Goal: Task Accomplishment & Management: Manage account settings

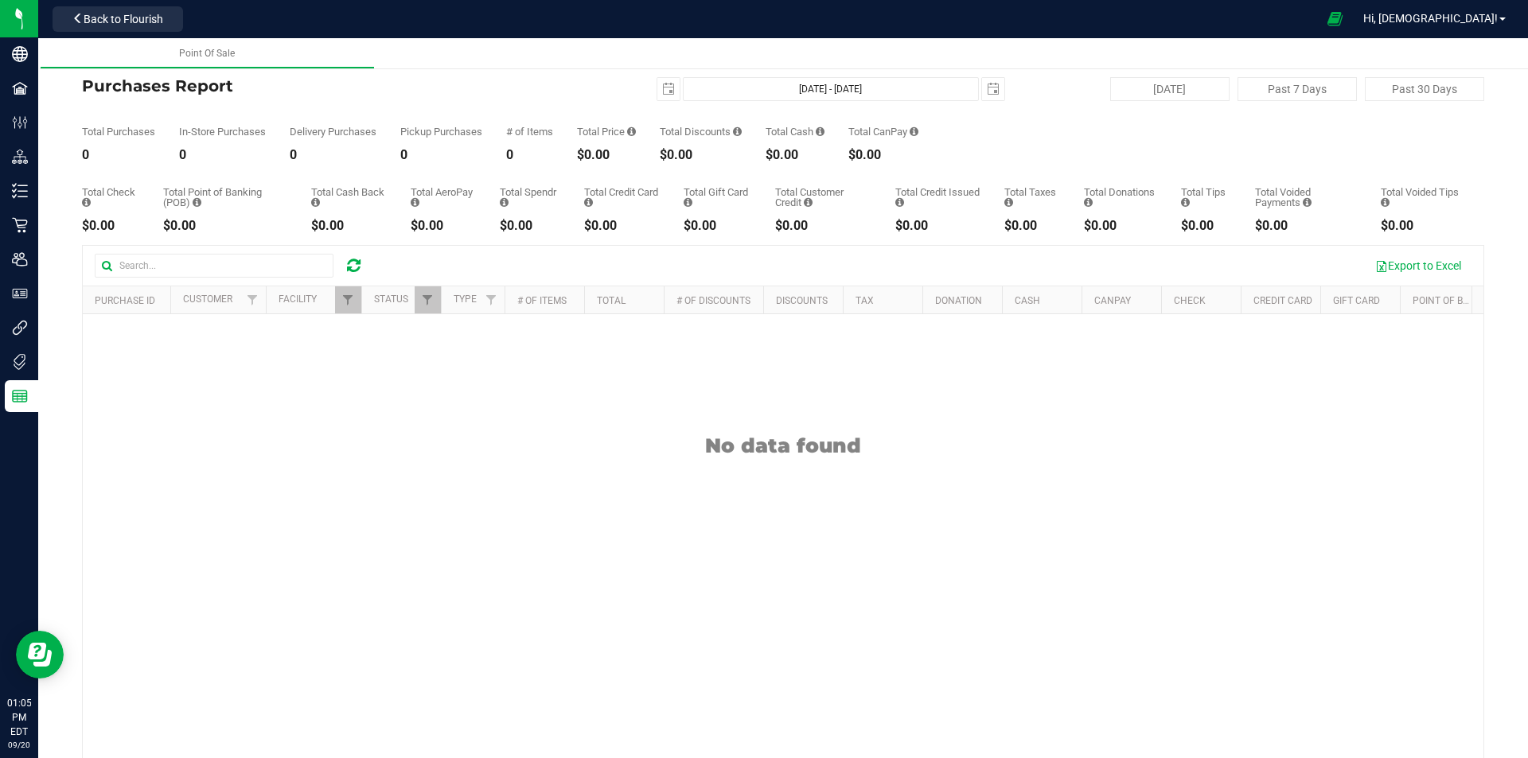
click at [361, 265] on div at bounding box center [353, 265] width 25 height 19
click at [345, 263] on div at bounding box center [353, 265] width 25 height 19
click at [353, 268] on icon at bounding box center [354, 266] width 14 height 16
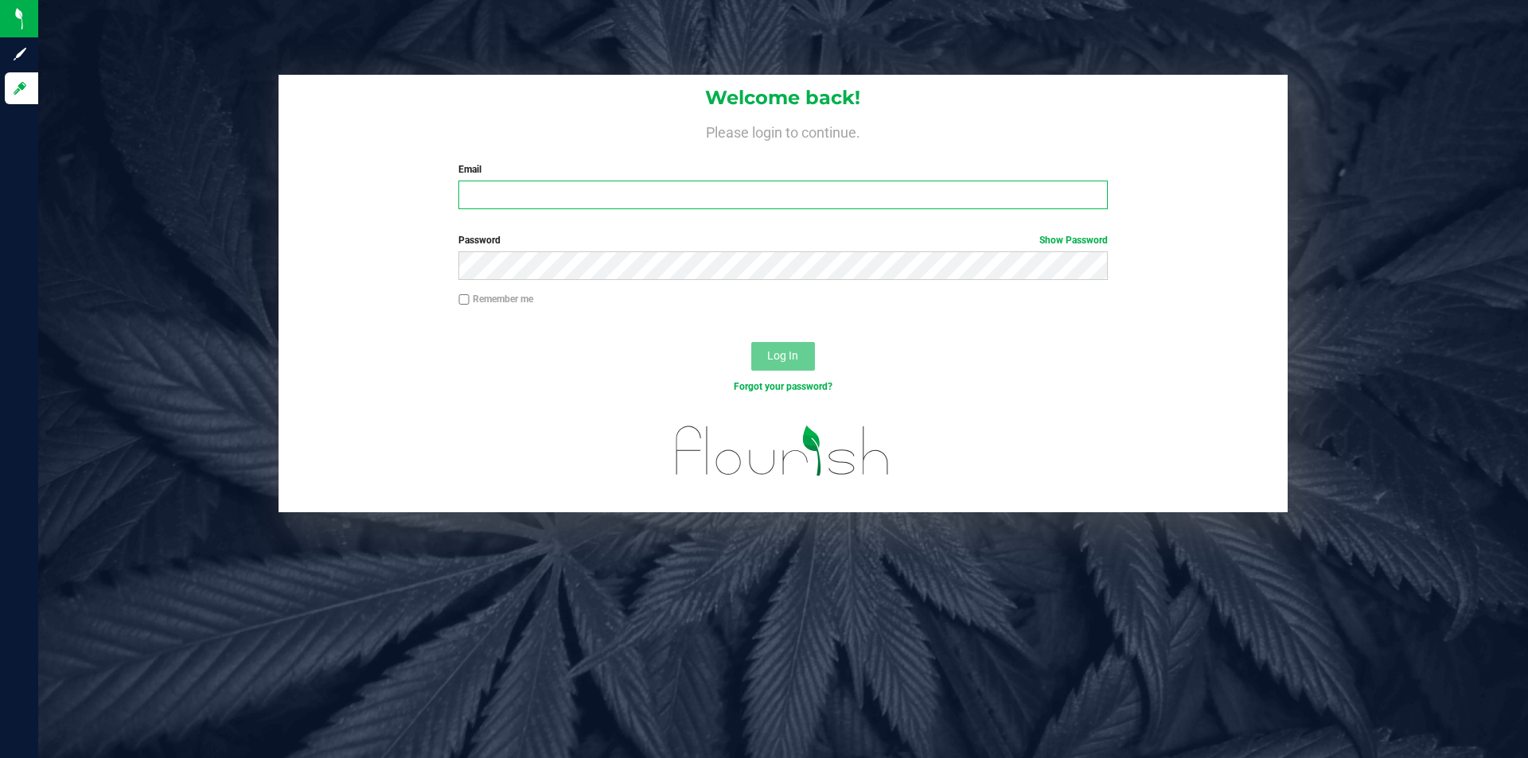
click at [528, 196] on input "Email" at bounding box center [782, 195] width 649 height 29
type input "[EMAIL_ADDRESS][DOMAIN_NAME]"
click at [751, 342] on button "Log In" at bounding box center [783, 356] width 64 height 29
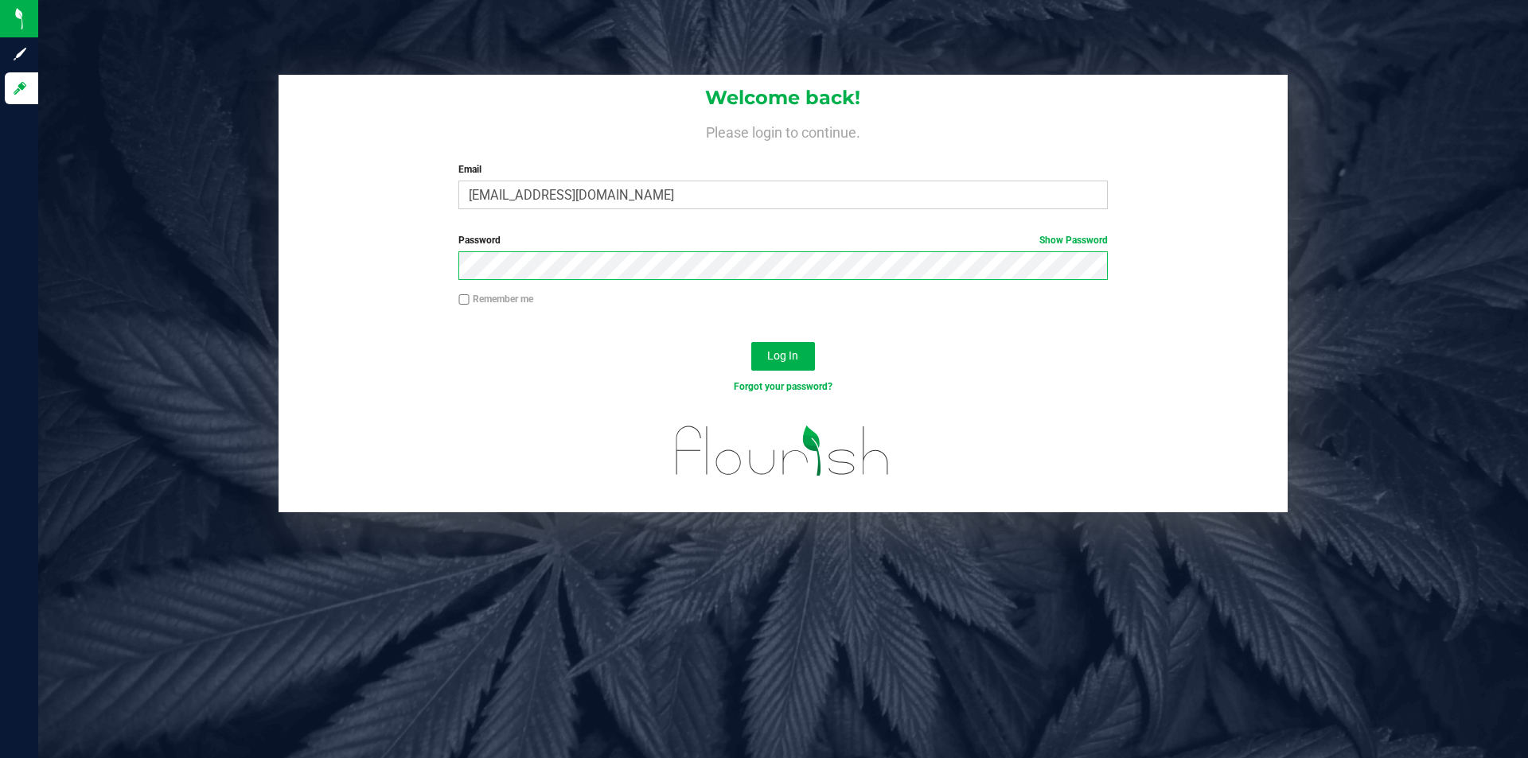
click at [751, 342] on button "Log In" at bounding box center [783, 356] width 64 height 29
